Goal: Task Accomplishment & Management: Complete application form

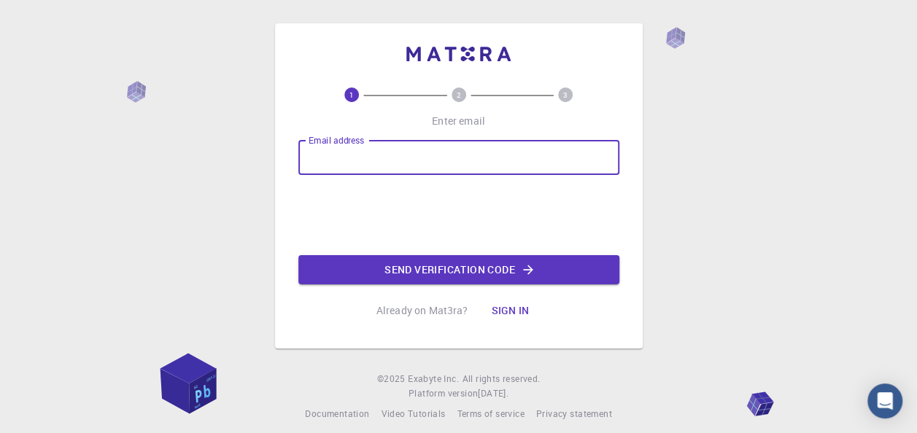
click at [421, 162] on input "Email address" at bounding box center [458, 157] width 321 height 35
type input "[PERSON_NAME][EMAIL_ADDRESS][PERSON_NAME][DOMAIN_NAME]"
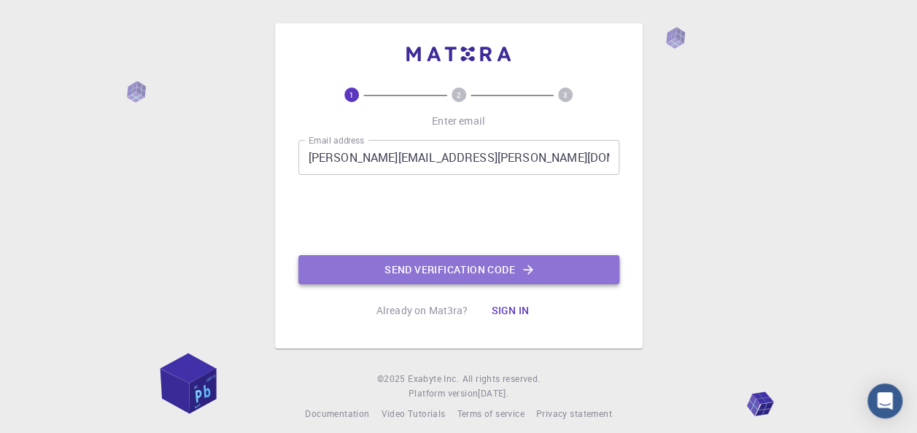
click at [433, 263] on button "Send verification code" at bounding box center [458, 269] width 321 height 29
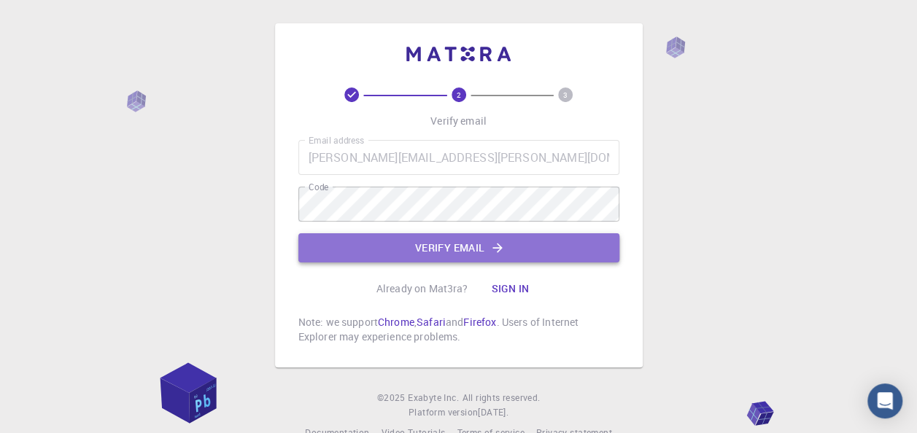
click at [452, 242] on button "Verify email" at bounding box center [458, 247] width 321 height 29
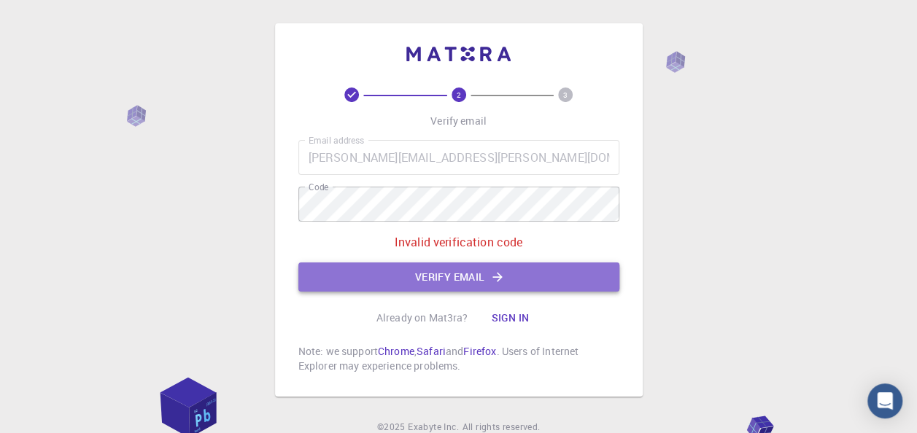
click at [407, 276] on button "Verify email" at bounding box center [458, 277] width 321 height 29
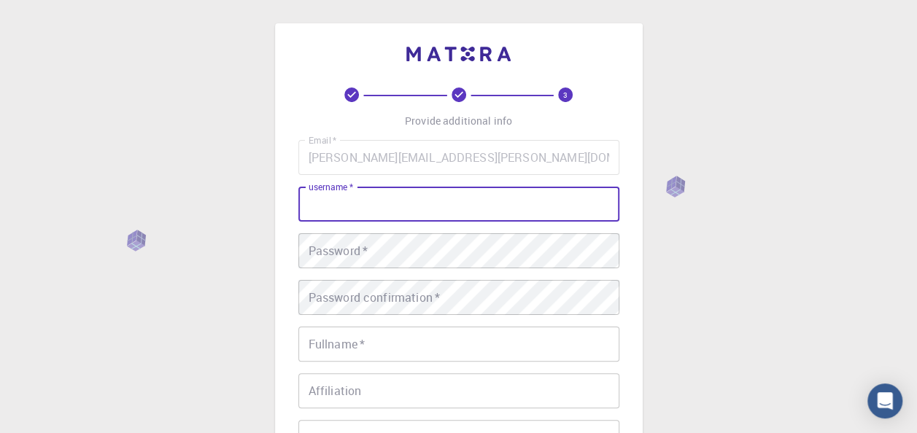
click at [410, 203] on input "username   *" at bounding box center [458, 204] width 321 height 35
type input "Luzo Screens"
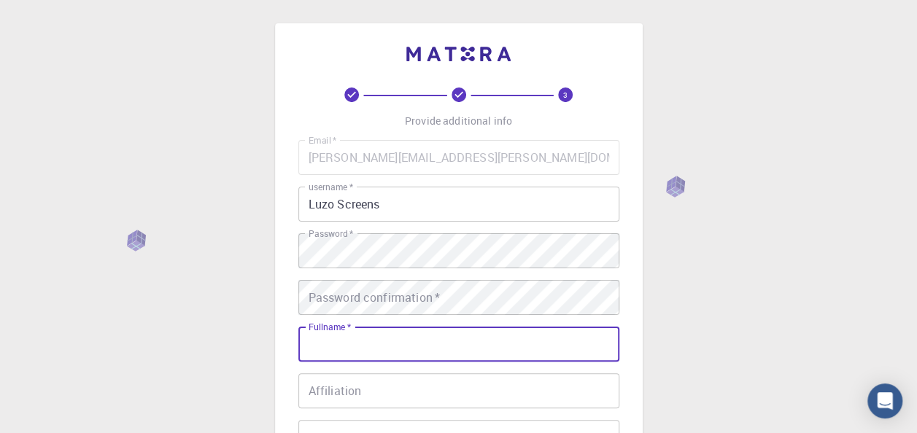
click at [425, 339] on input "Fullname   *" at bounding box center [458, 344] width 321 height 35
click at [503, 340] on input "Fullname   *" at bounding box center [458, 344] width 321 height 35
type input "LuzoDN Media"
click at [393, 395] on input "Affiliation" at bounding box center [458, 390] width 321 height 35
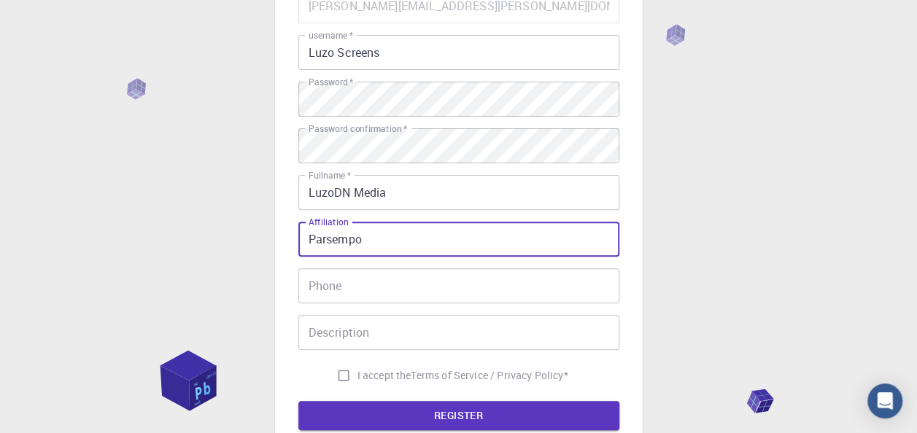
scroll to position [166, 0]
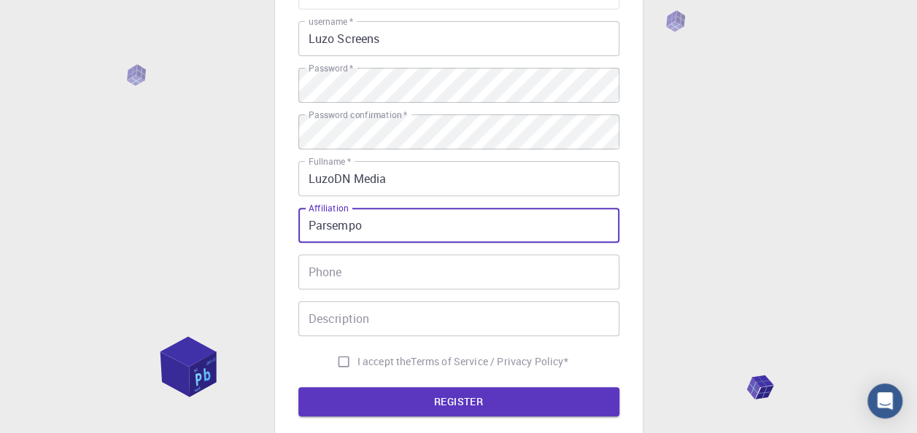
type input "Parsempo"
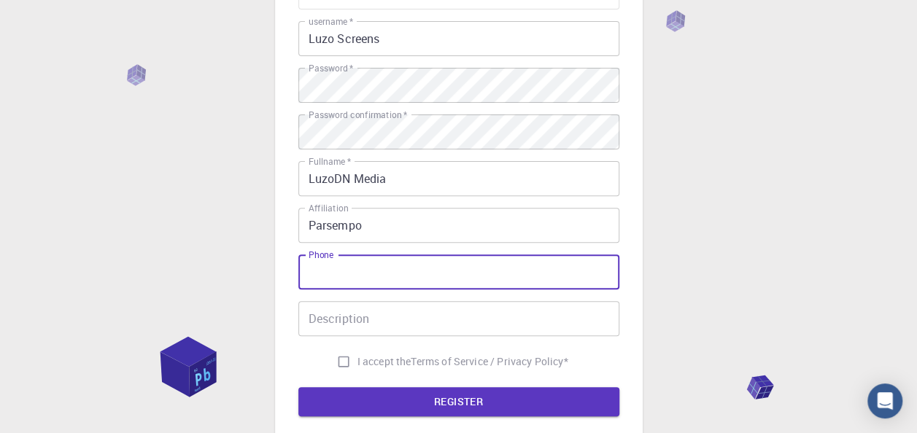
click at [376, 273] on input "Phone" at bounding box center [458, 272] width 321 height 35
type input "[PHONE_NUMBER]"
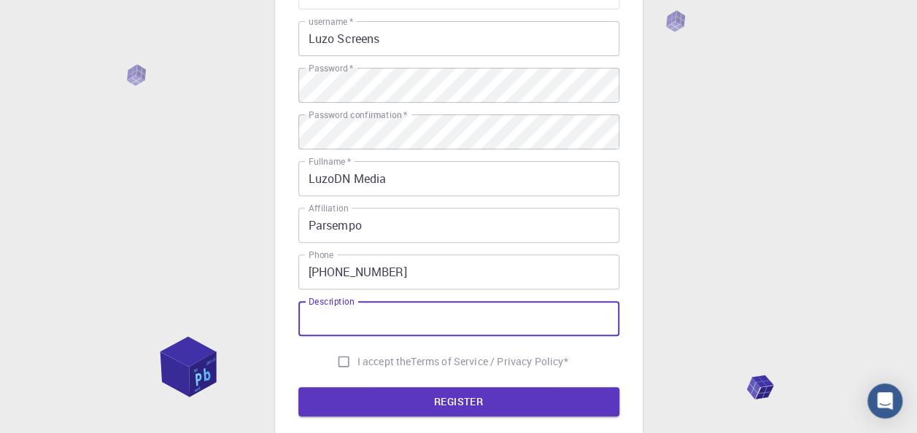
click at [357, 322] on input "Description" at bounding box center [458, 318] width 321 height 35
type input "N"
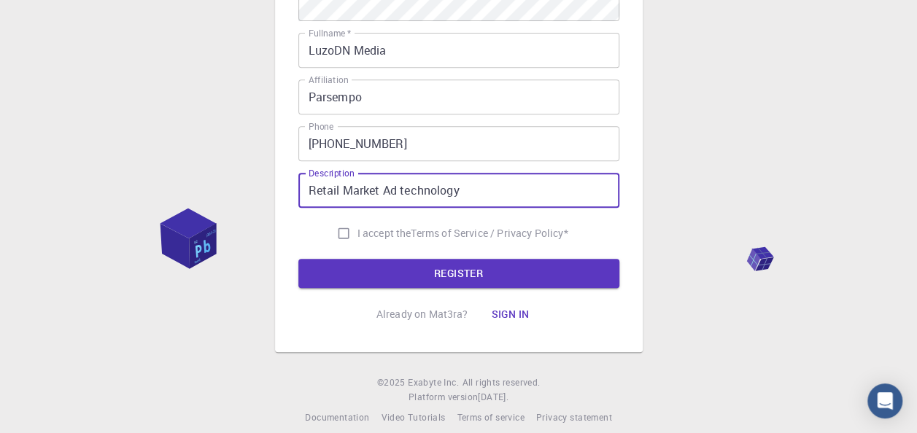
scroll to position [311, 0]
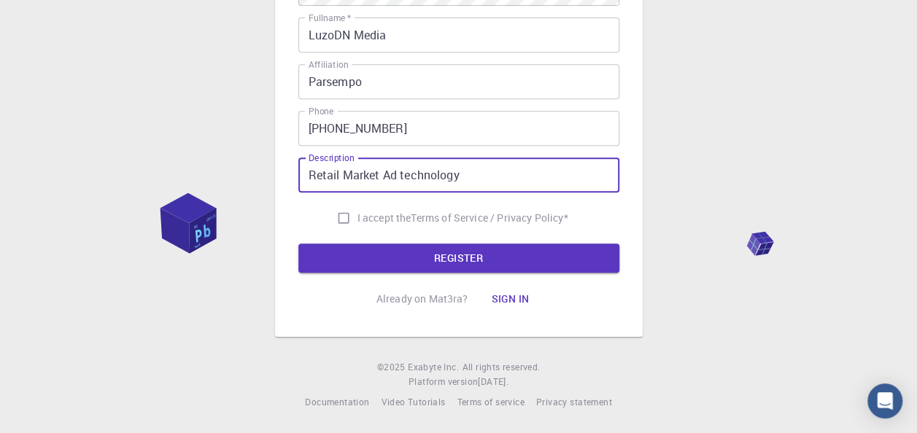
type input "Retail Market Ad technology"
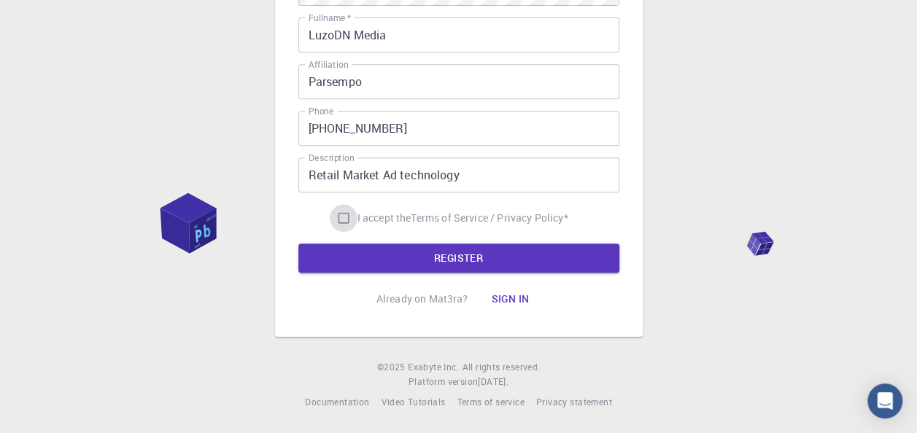
click at [343, 219] on input "I accept the Terms of Service / Privacy Policy *" at bounding box center [344, 218] width 28 height 28
checkbox input "true"
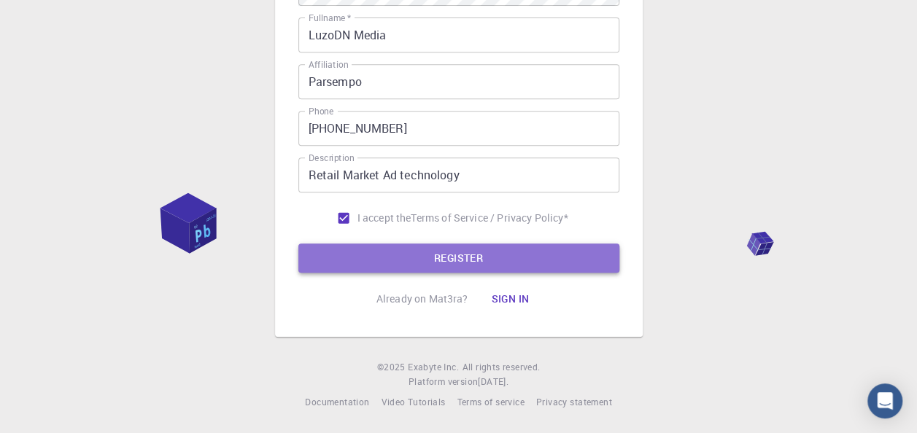
click at [392, 254] on button "REGISTER" at bounding box center [458, 258] width 321 height 29
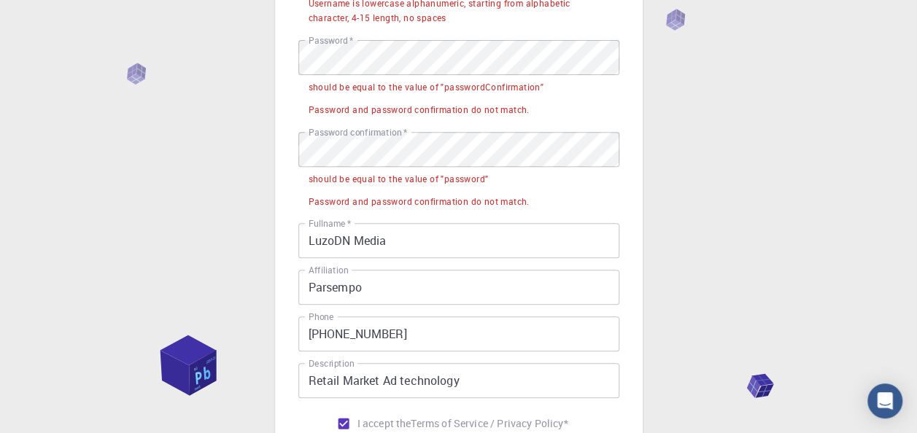
scroll to position [219, 0]
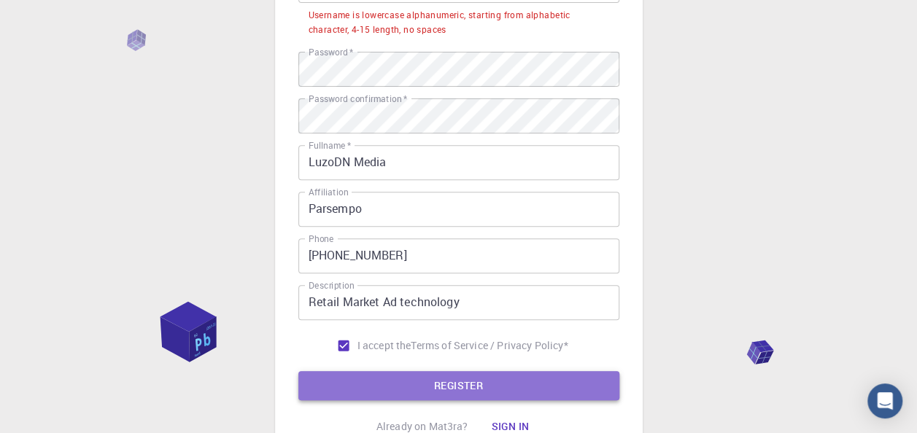
click at [506, 378] on button "REGISTER" at bounding box center [458, 385] width 321 height 29
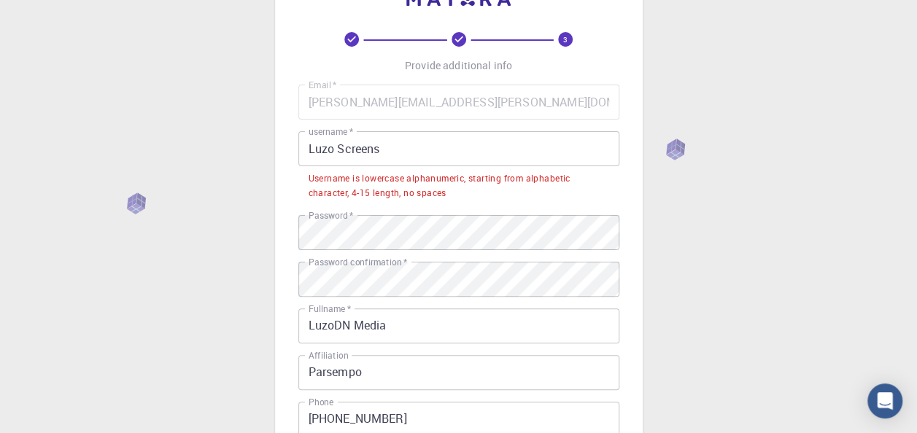
scroll to position [54, 0]
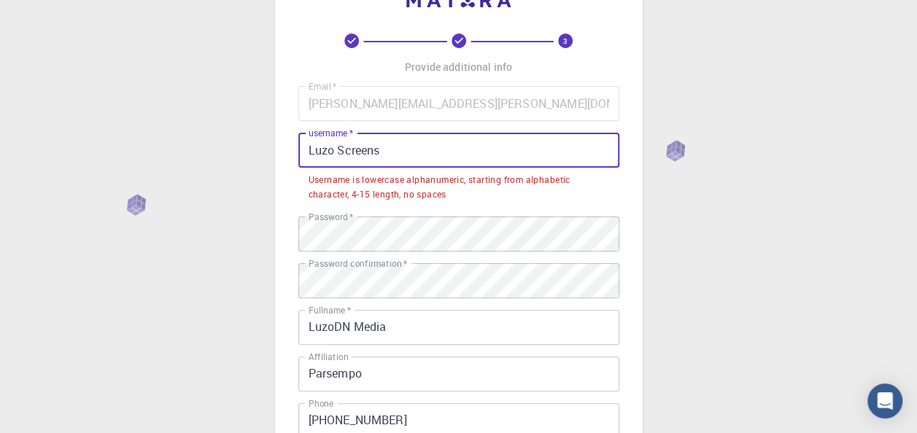
click at [385, 149] on input "Luzo Screens" at bounding box center [458, 150] width 321 height 35
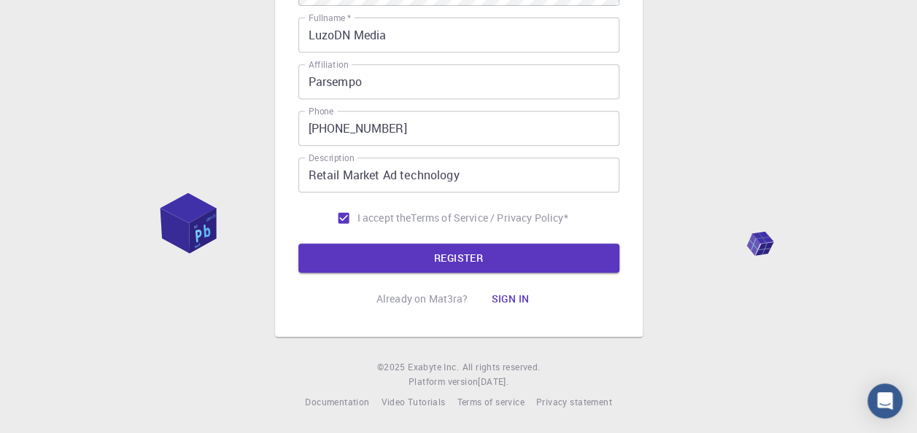
scroll to position [311, 0]
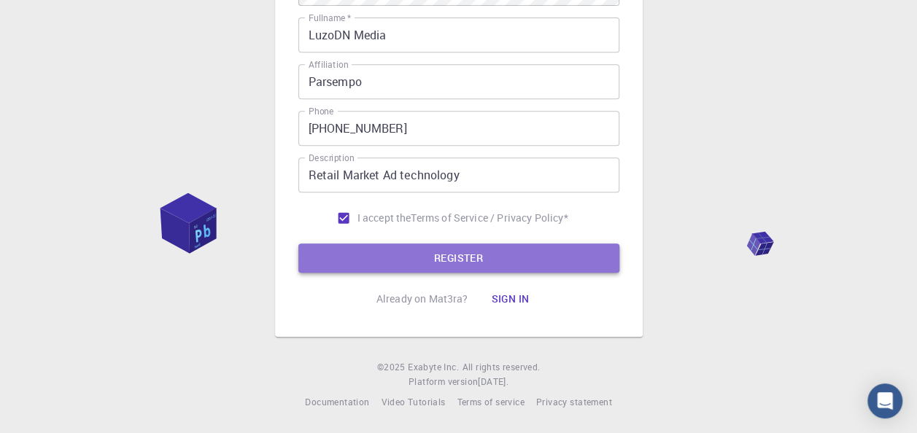
click at [459, 260] on button "REGISTER" at bounding box center [458, 258] width 321 height 29
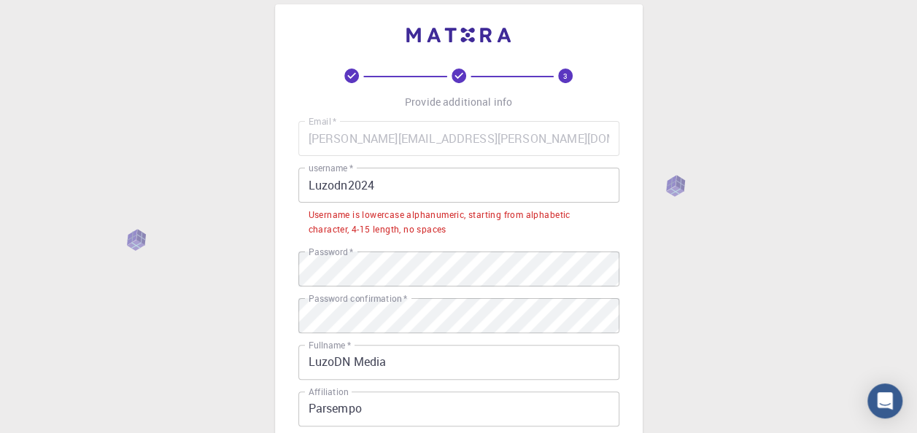
scroll to position [16, 0]
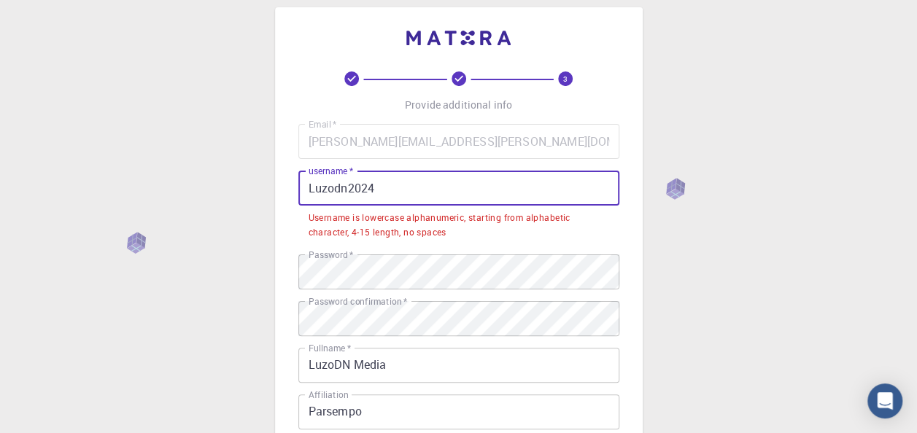
click at [317, 187] on input "Luzodn2024" at bounding box center [458, 188] width 321 height 35
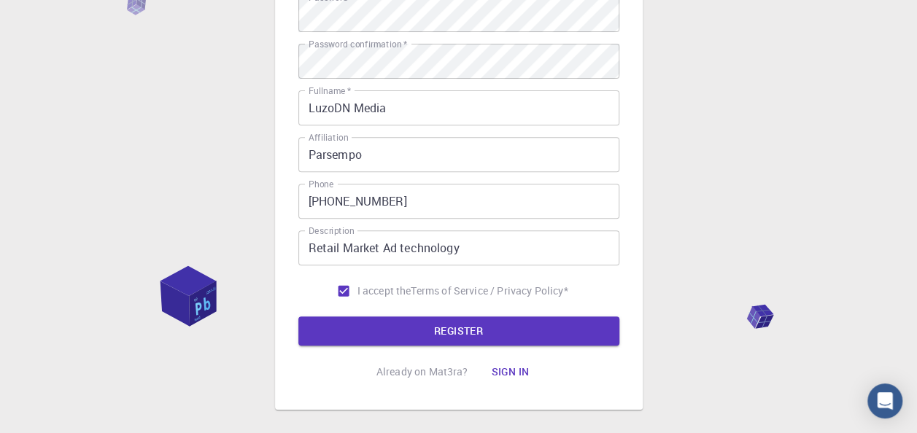
scroll to position [0, 0]
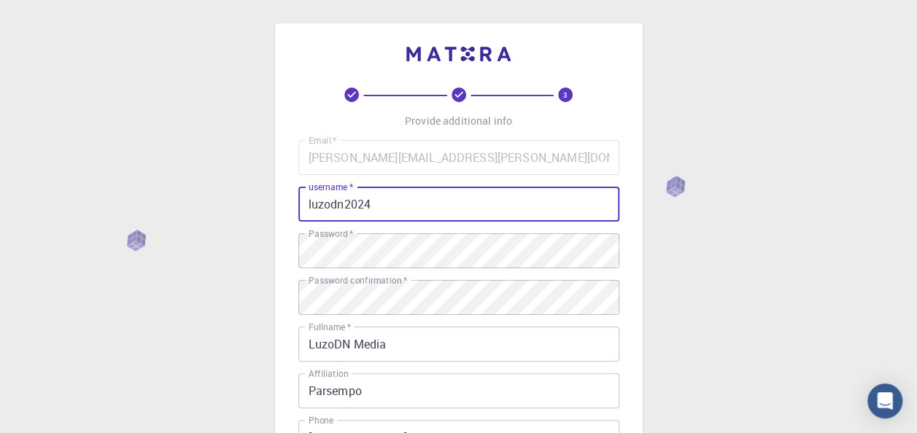
click at [499, 202] on input "luzodn2024" at bounding box center [458, 204] width 321 height 35
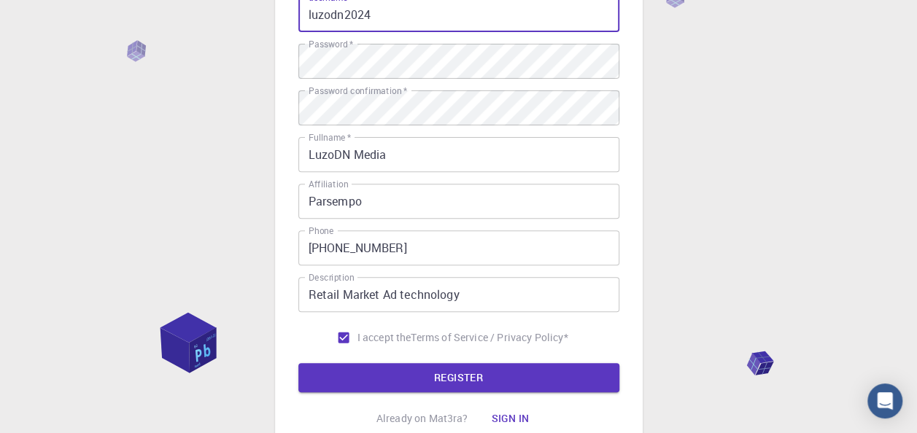
scroll to position [311, 0]
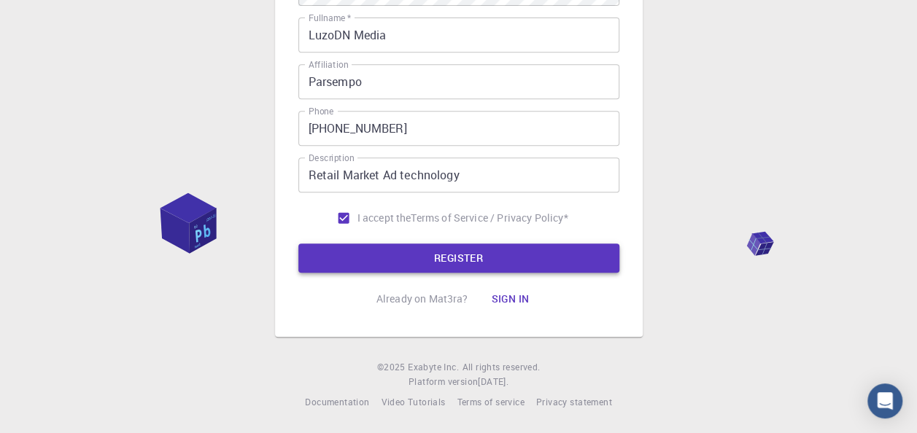
type input "luzodn2024"
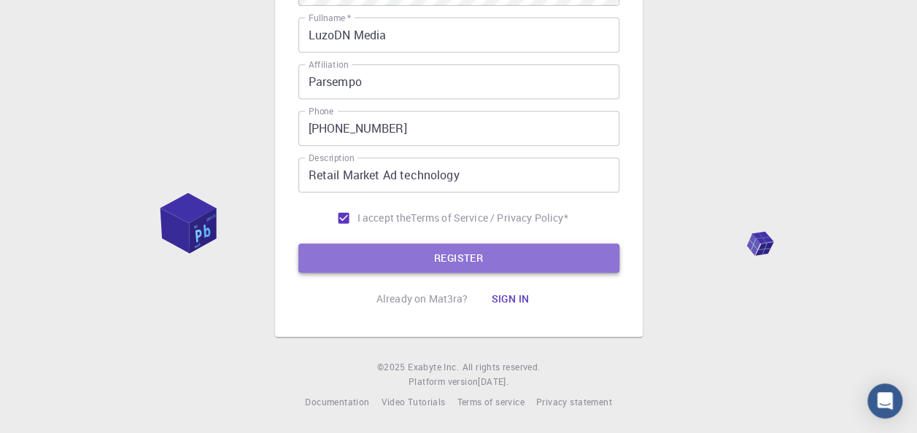
click at [487, 261] on button "REGISTER" at bounding box center [458, 258] width 321 height 29
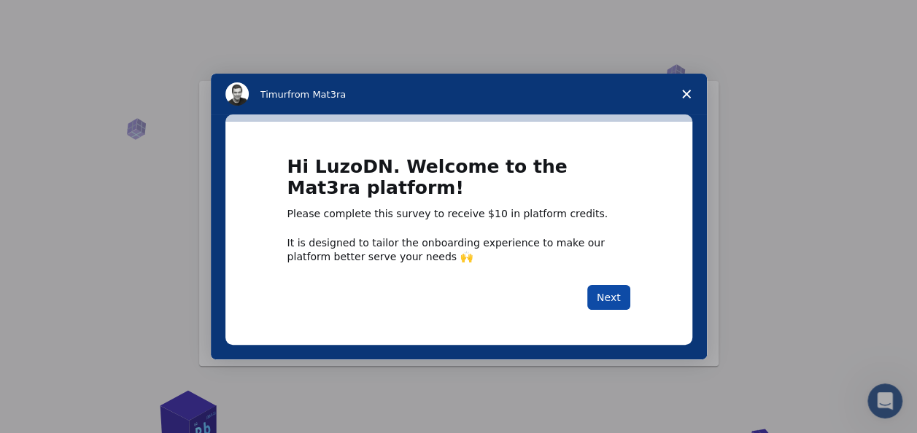
click at [603, 293] on button "Next" at bounding box center [608, 297] width 43 height 25
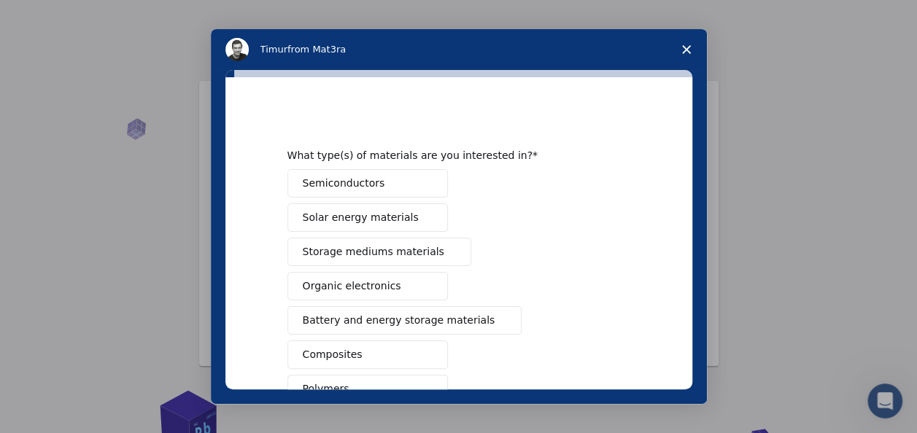
click at [690, 48] on icon "Close survey" at bounding box center [686, 49] width 9 height 9
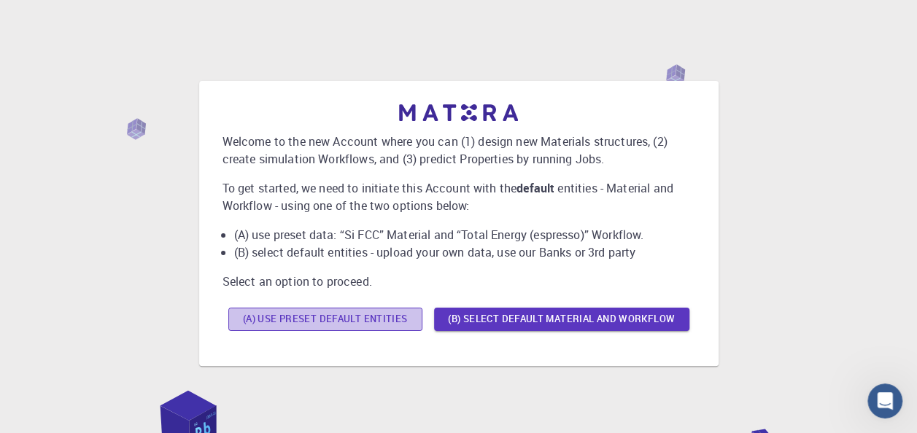
click at [372, 315] on button "(A) Use preset default entities" at bounding box center [325, 319] width 194 height 23
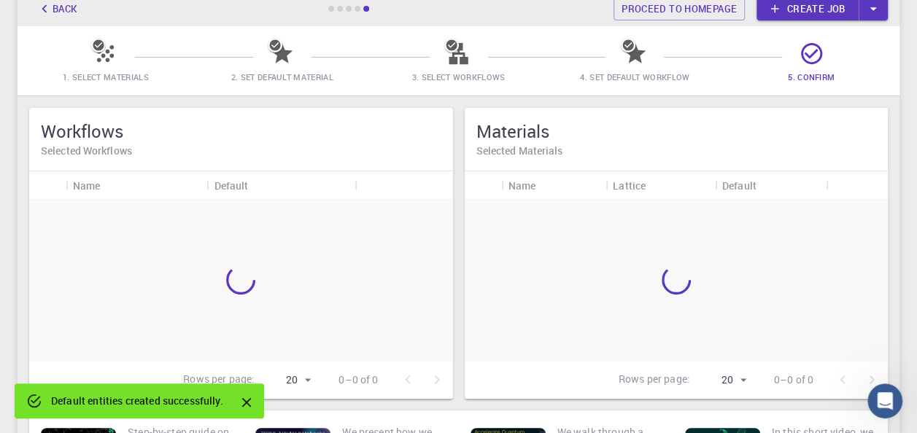
scroll to position [125, 0]
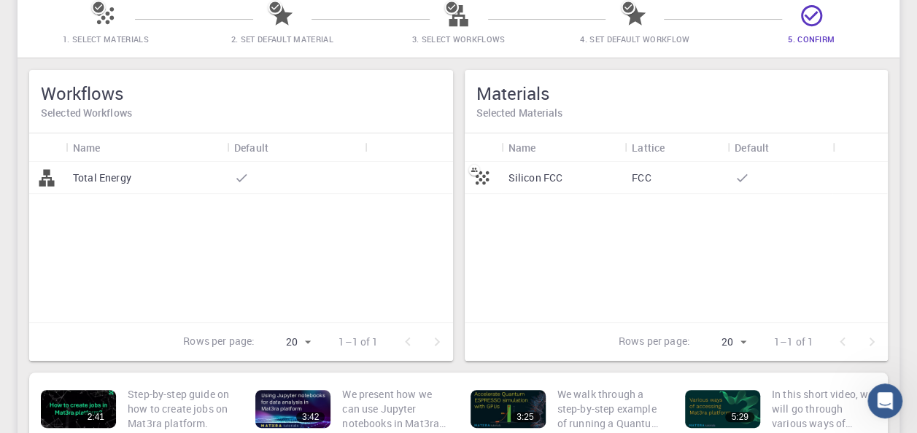
click at [118, 34] on span "1. Select Materials" at bounding box center [106, 39] width 86 height 11
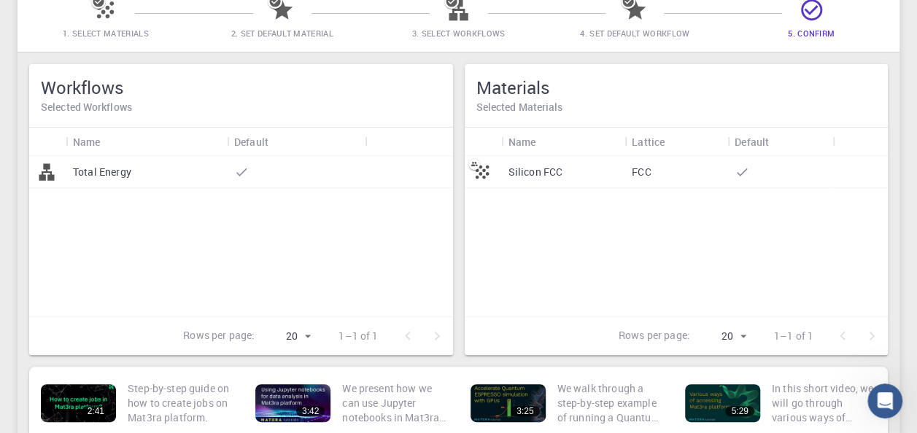
scroll to position [0, 0]
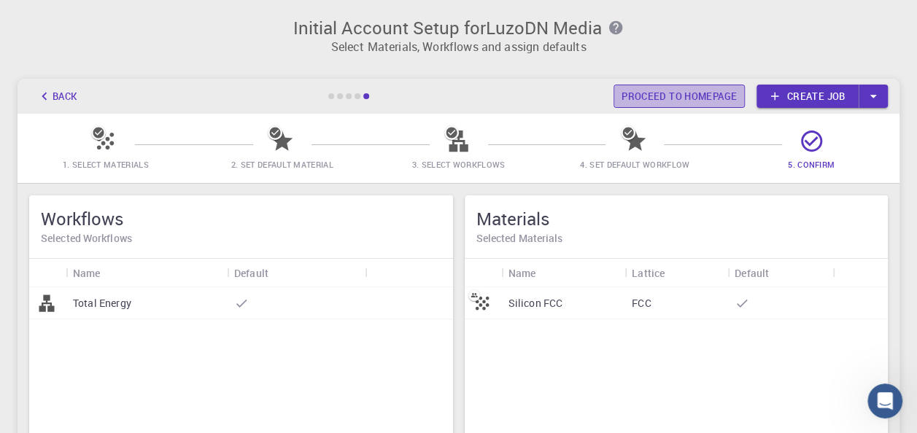
click at [681, 98] on link "Proceed to homepage" at bounding box center [678, 96] width 131 height 23
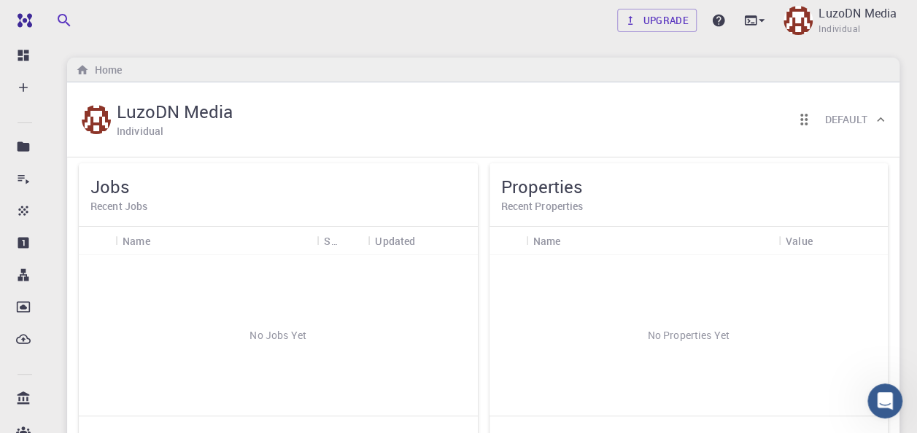
click at [295, 337] on div "No Jobs Yet" at bounding box center [278, 335] width 398 height 160
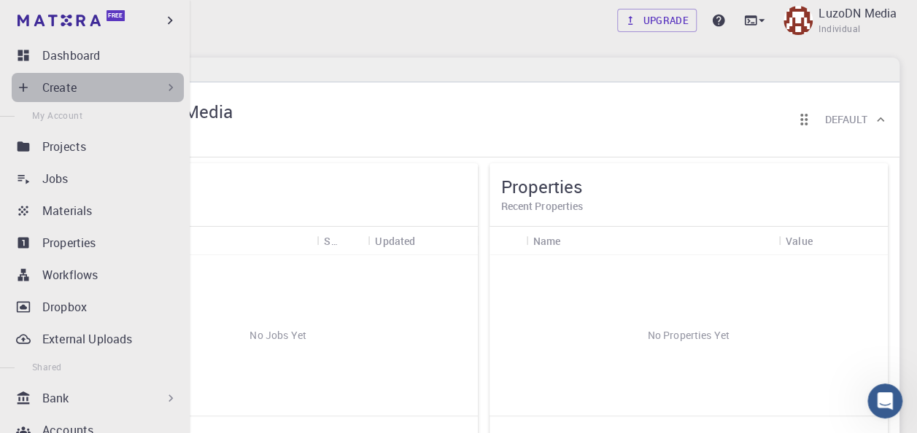
click at [168, 88] on icon at bounding box center [170, 87] width 15 height 15
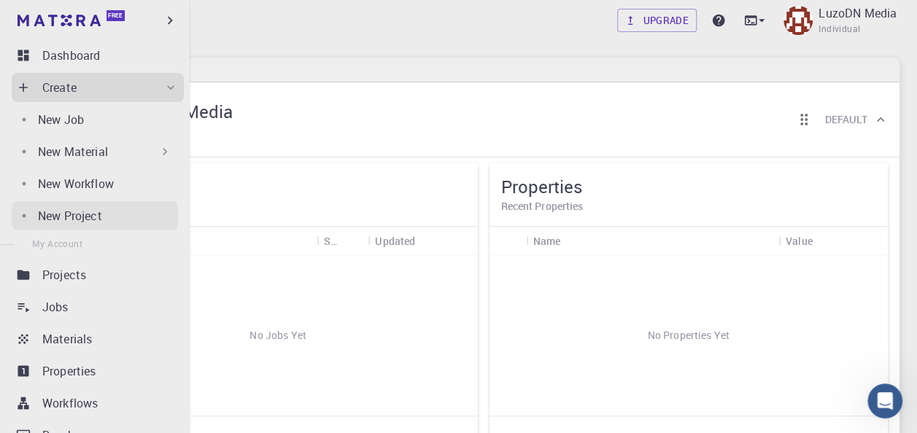
click at [90, 213] on p "New Project" at bounding box center [70, 216] width 64 height 18
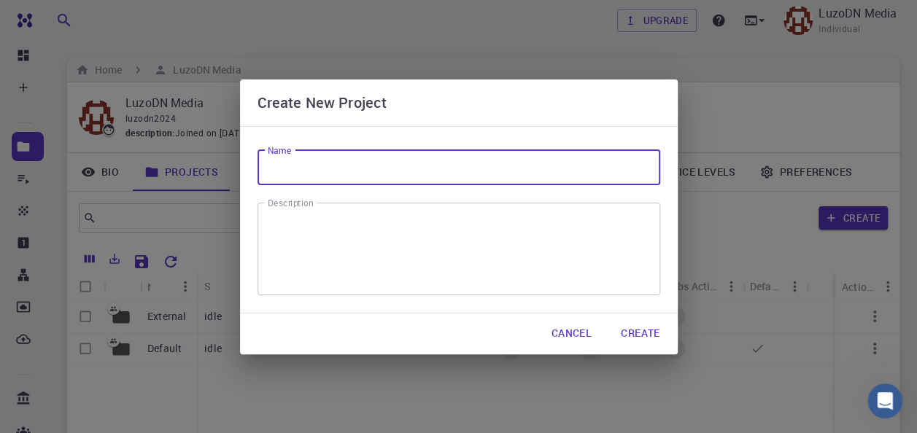
click at [342, 166] on input "Name" at bounding box center [458, 167] width 403 height 35
type input "s"
type input "MMA"
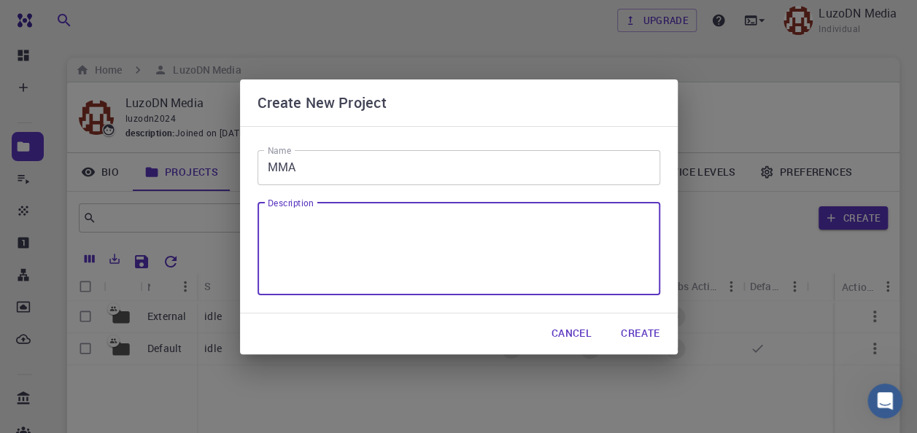
click at [333, 225] on textarea "Description" at bounding box center [459, 248] width 382 height 69
click at [349, 233] on textarea "Create a model to be fabricated" at bounding box center [459, 248] width 382 height 69
click at [494, 231] on textarea "Create a model of mount to be fabricated" at bounding box center [459, 248] width 382 height 69
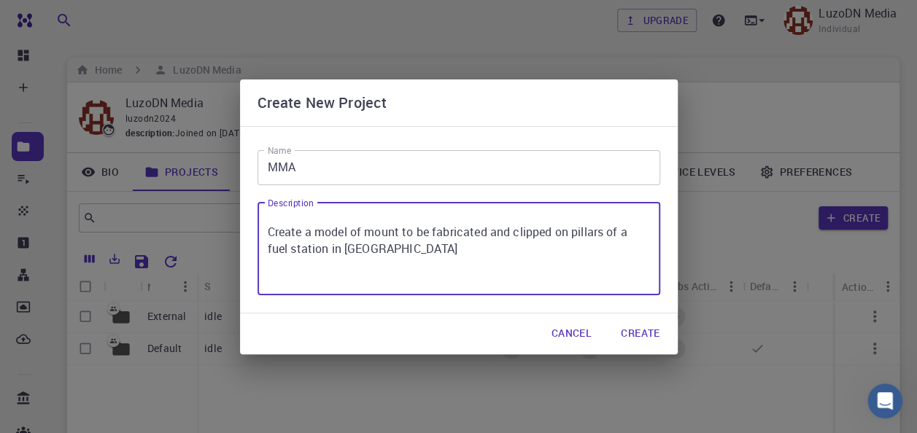
click at [629, 230] on textarea "Create a model of mount to be fabricated and clipped on pillars of a fuel stati…" at bounding box center [459, 248] width 382 height 69
click at [271, 246] on textarea "Create a model of mount to be fabricated and clipped on pillars of Marina Mega …" at bounding box center [459, 248] width 382 height 69
type textarea "Create a model of mount to be fabricated and clipped on pillars of NNPC Marina …"
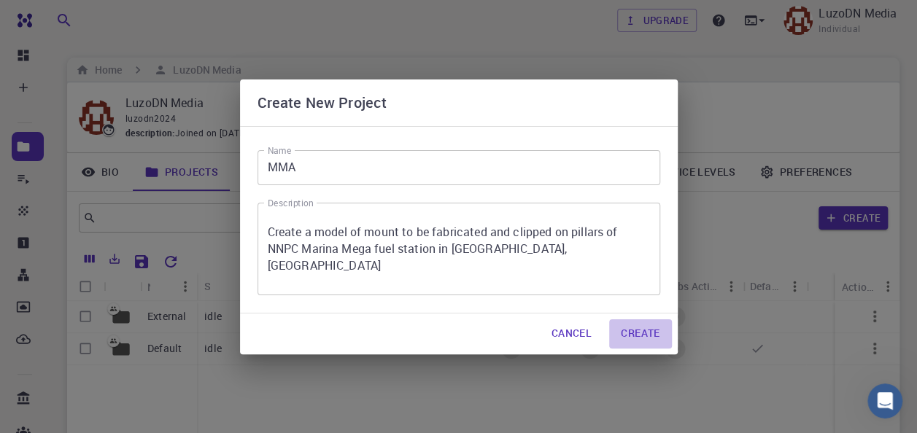
click at [627, 328] on button "Create" at bounding box center [640, 333] width 62 height 29
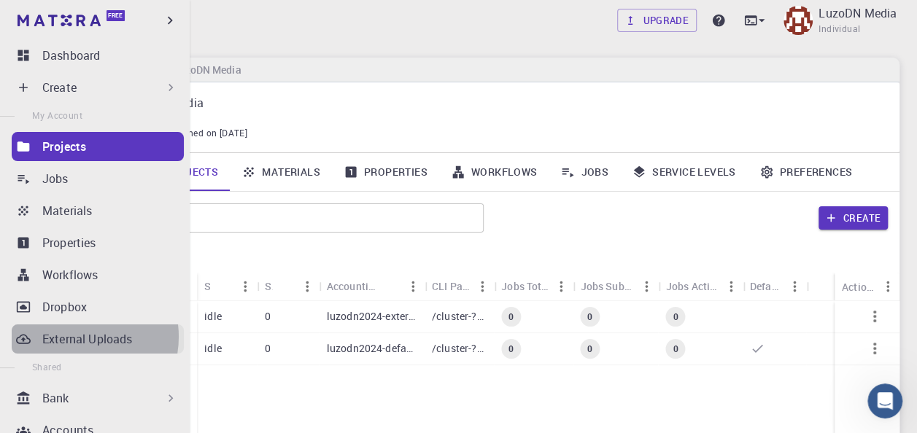
click at [76, 337] on p "External Uploads" at bounding box center [87, 339] width 90 height 18
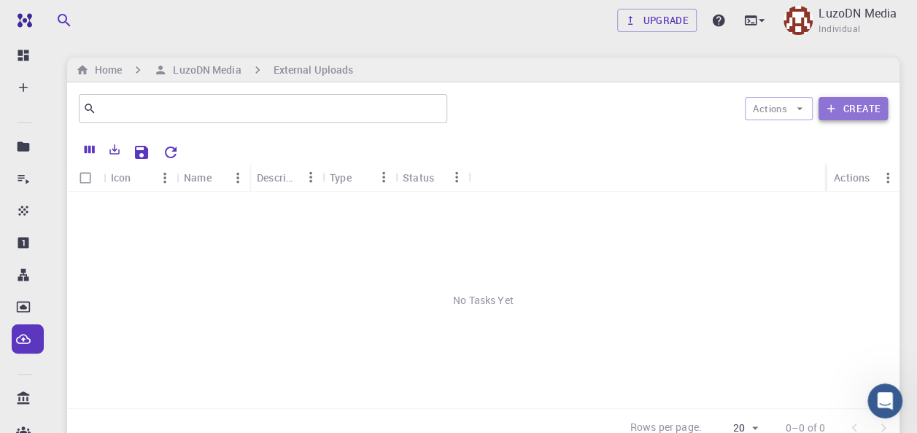
click at [843, 104] on button "Create" at bounding box center [852, 108] width 69 height 23
